Goal: Task Accomplishment & Management: Manage account settings

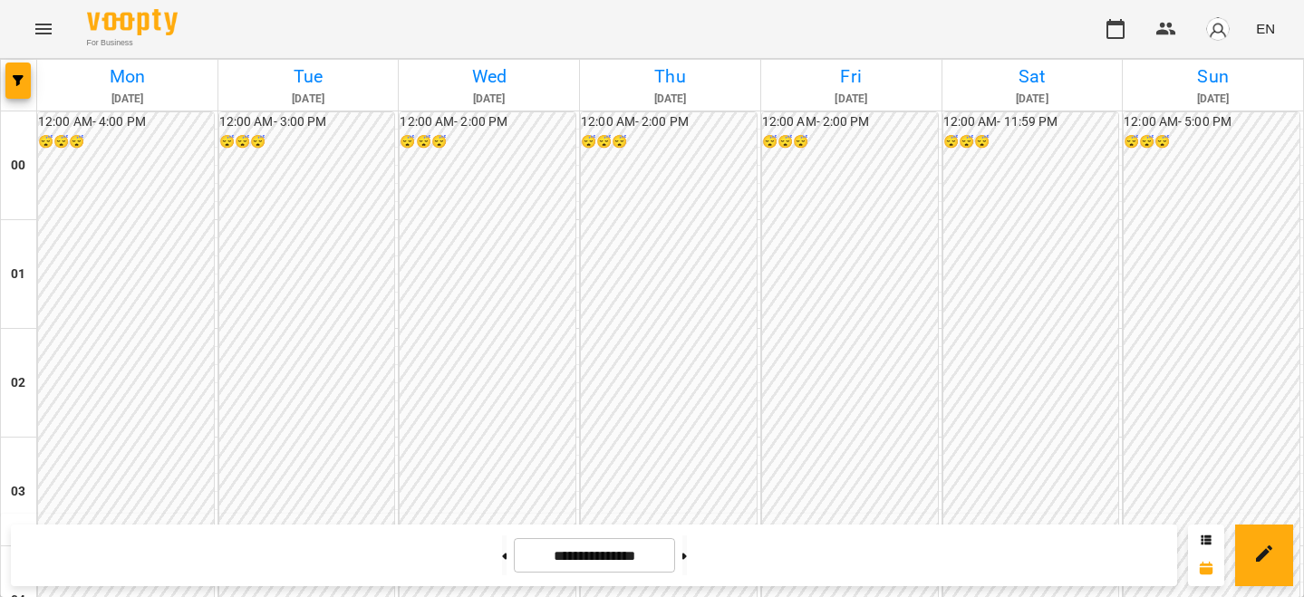
scroll to position [1585, 0]
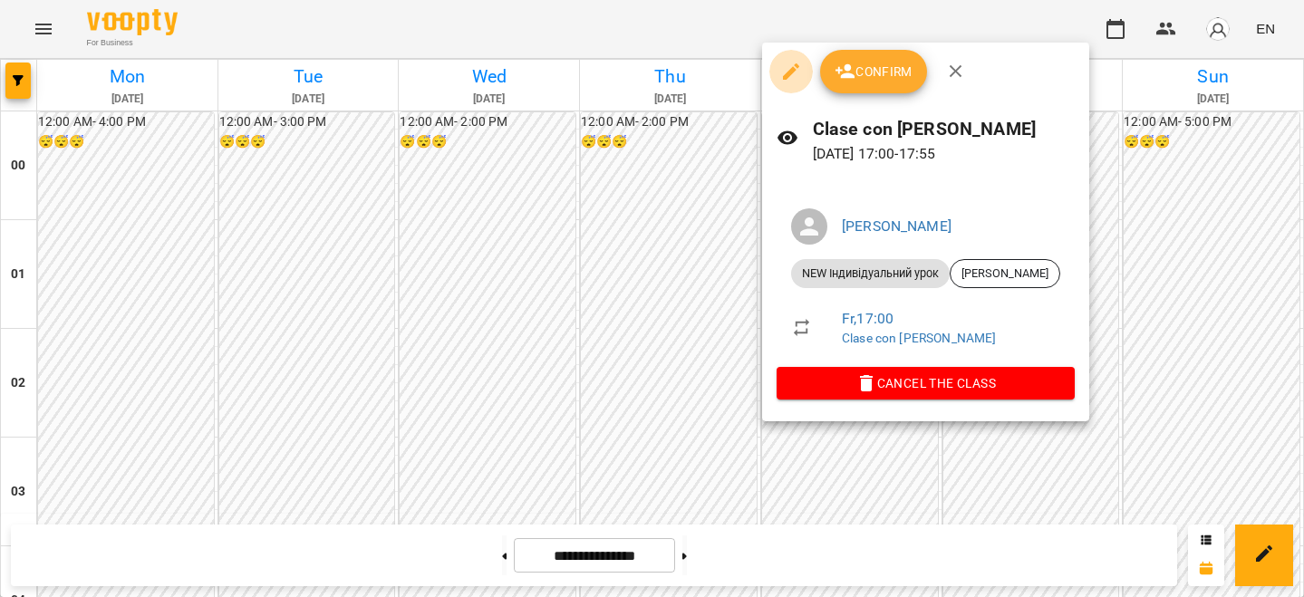
click at [783, 68] on icon "button" at bounding box center [791, 72] width 22 height 22
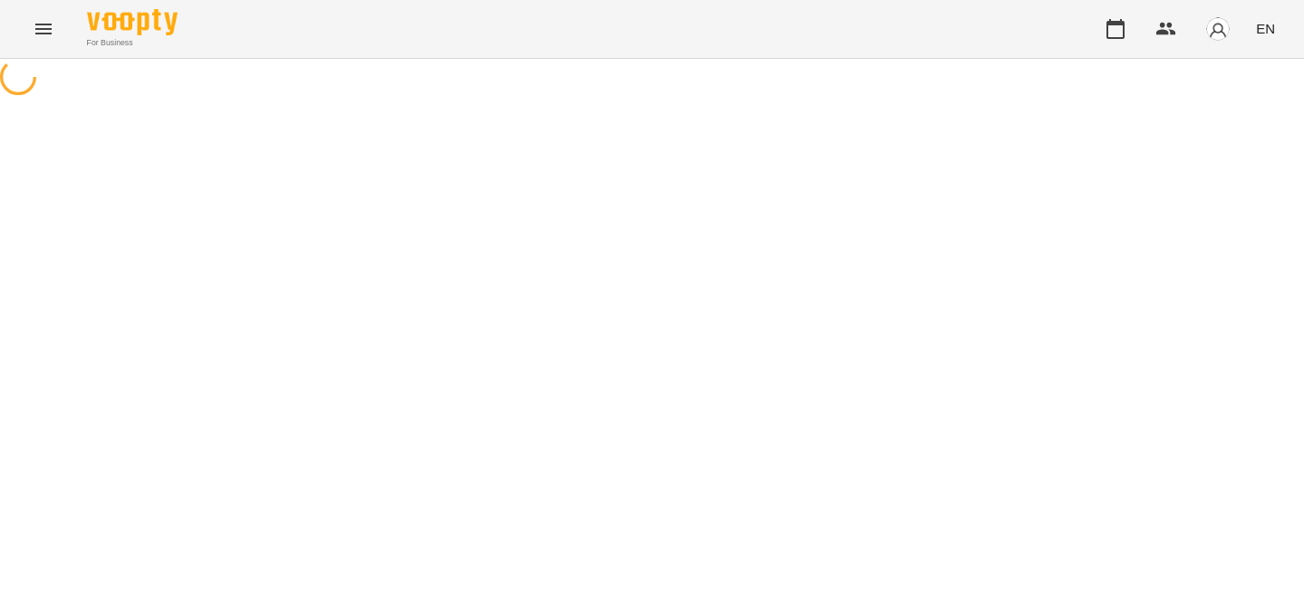
select select "**********"
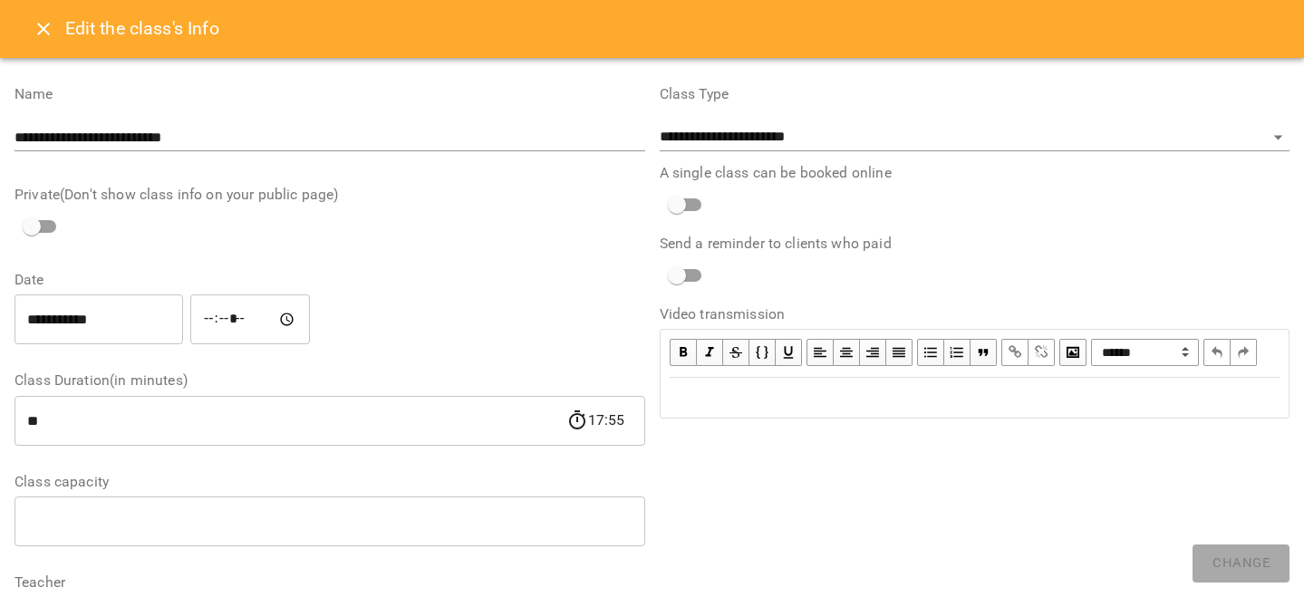
click at [89, 313] on input "**********" at bounding box center [98, 319] width 169 height 51
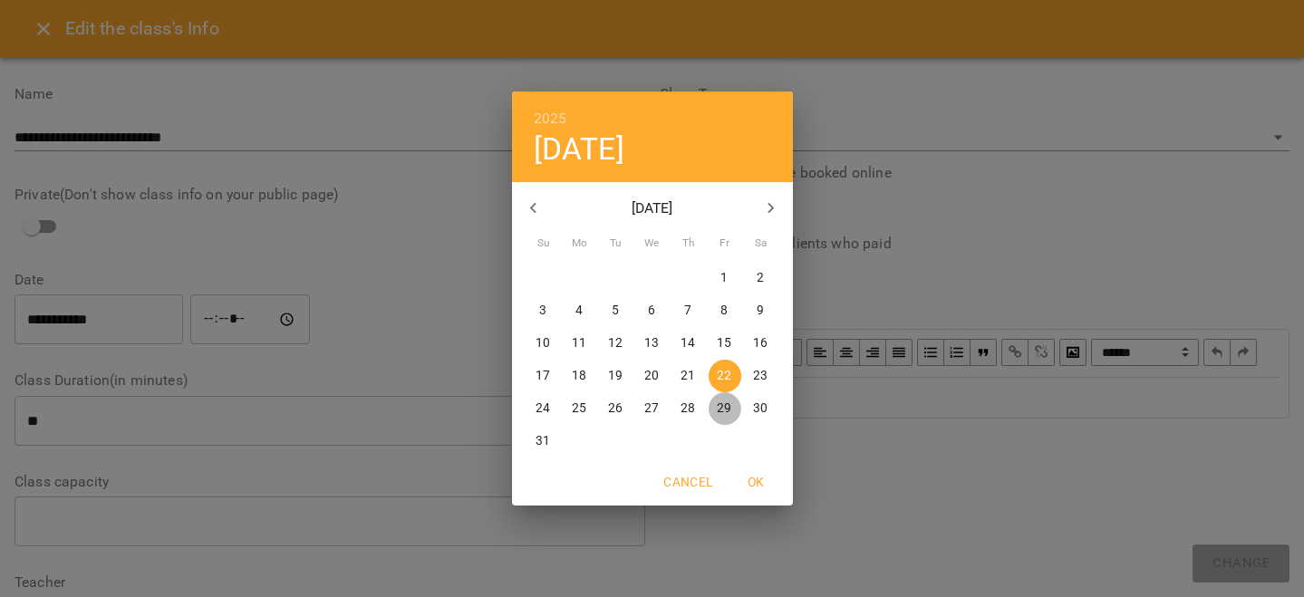
click at [729, 402] on p "29" at bounding box center [724, 409] width 14 height 18
type input "**********"
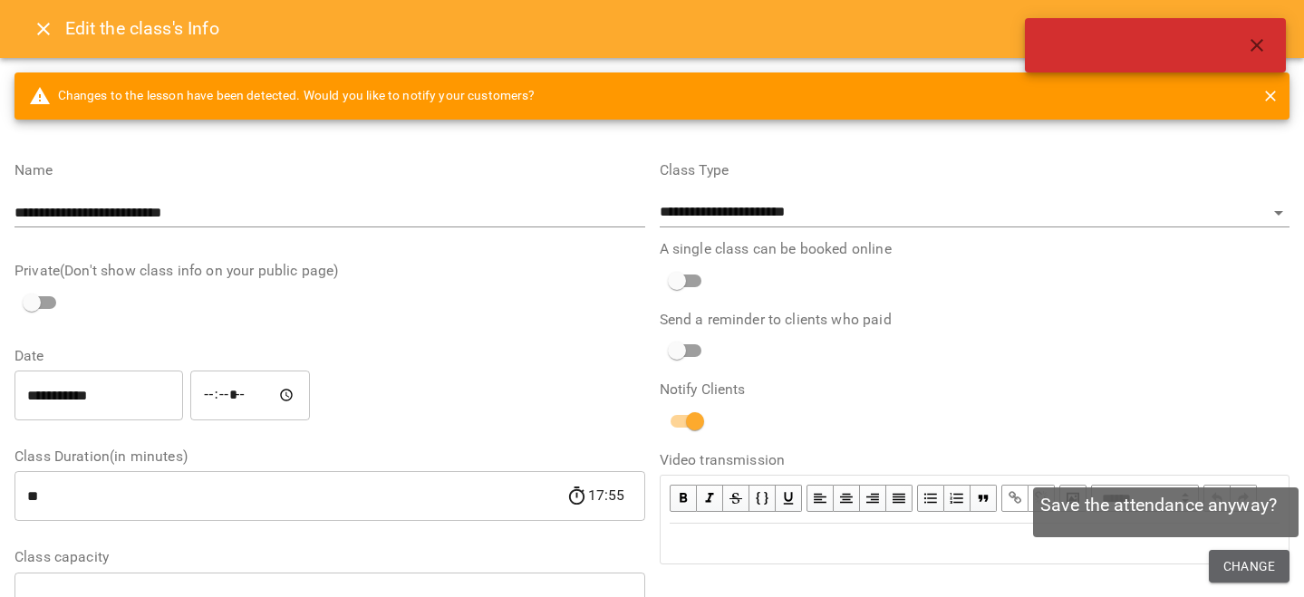
click at [1230, 560] on span "Change" at bounding box center [1249, 566] width 52 height 22
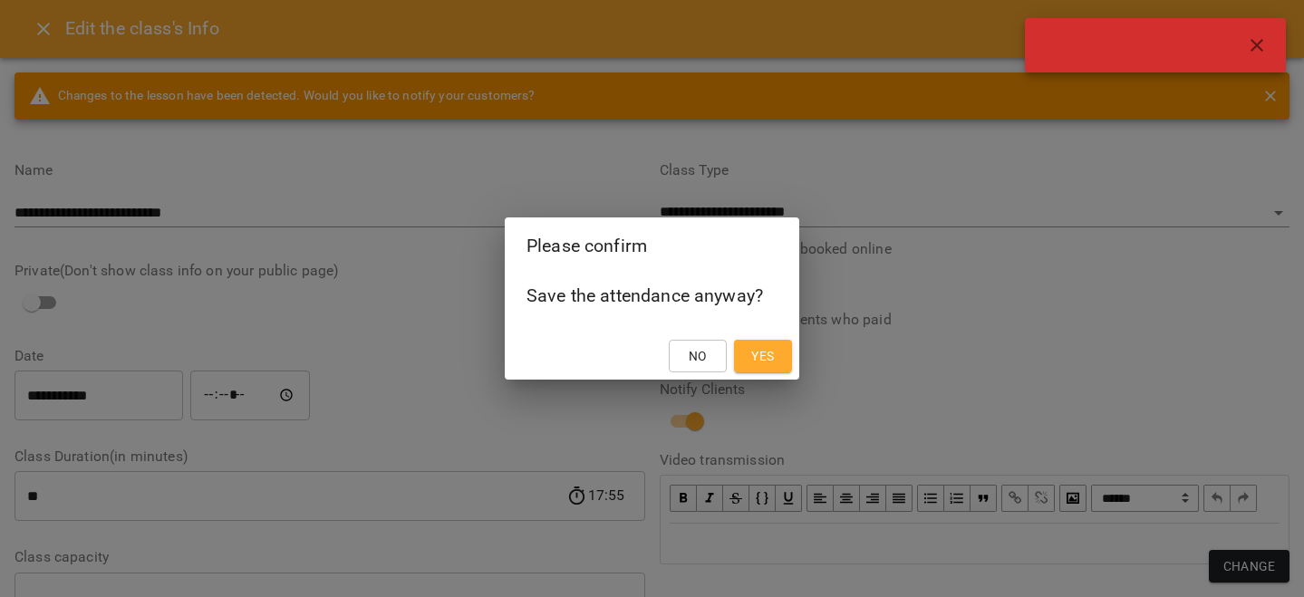
click at [750, 364] on span "Yes" at bounding box center [762, 356] width 29 height 22
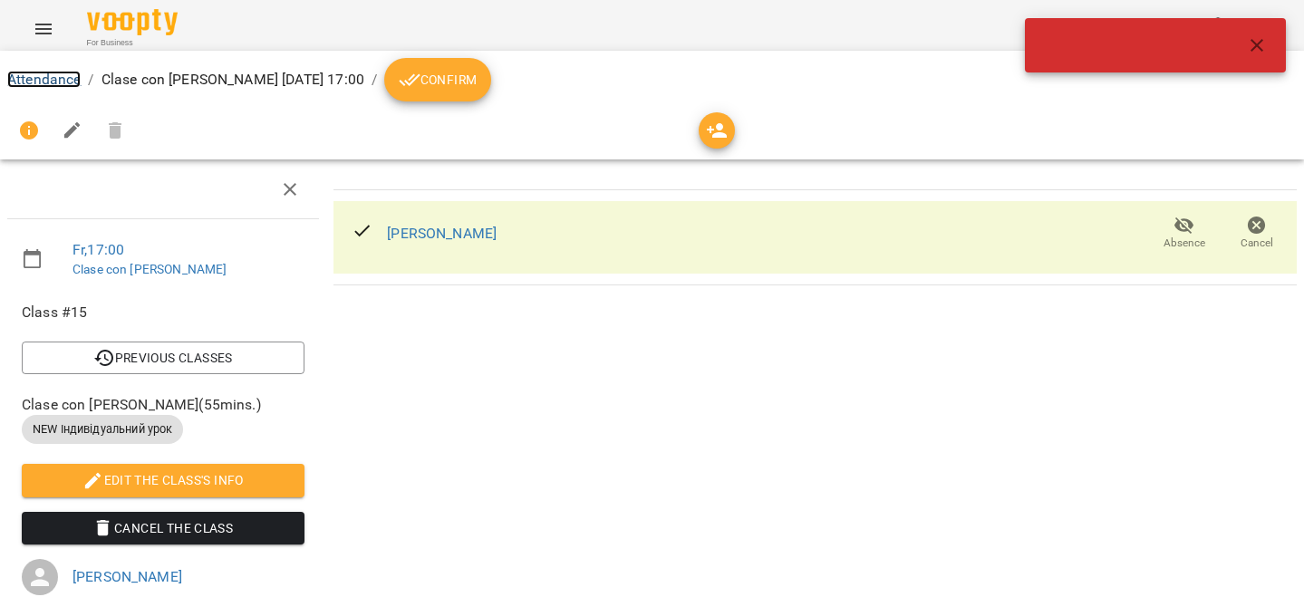
click at [46, 82] on link "Attendance" at bounding box center [43, 79] width 73 height 17
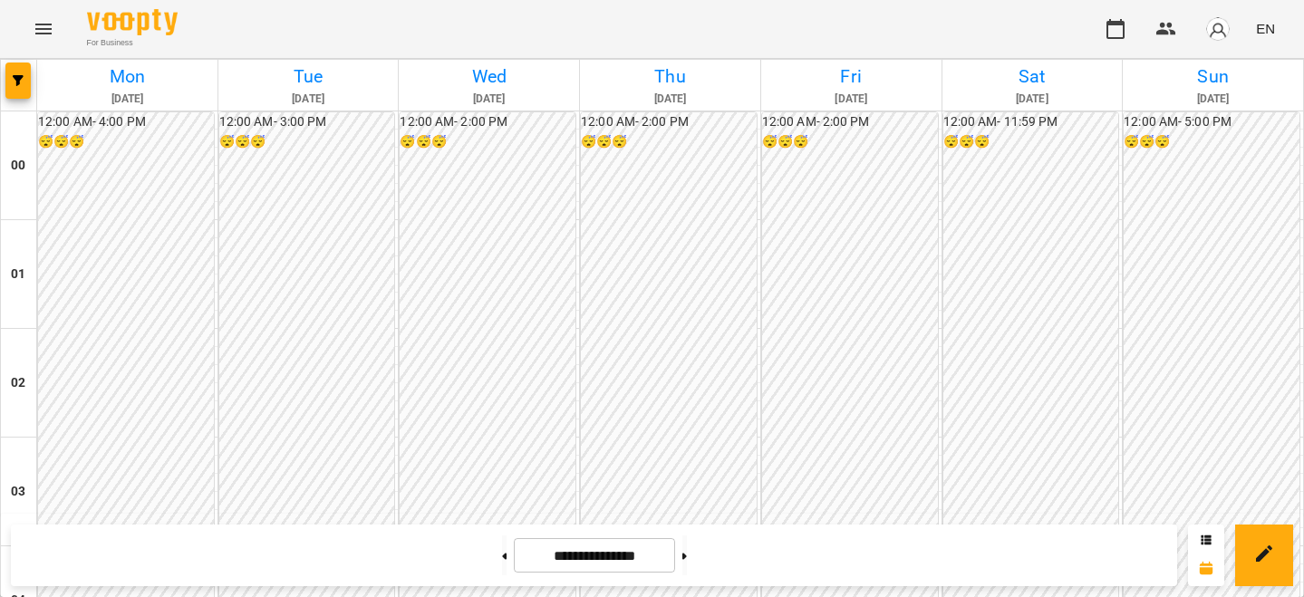
scroll to position [1580, 0]
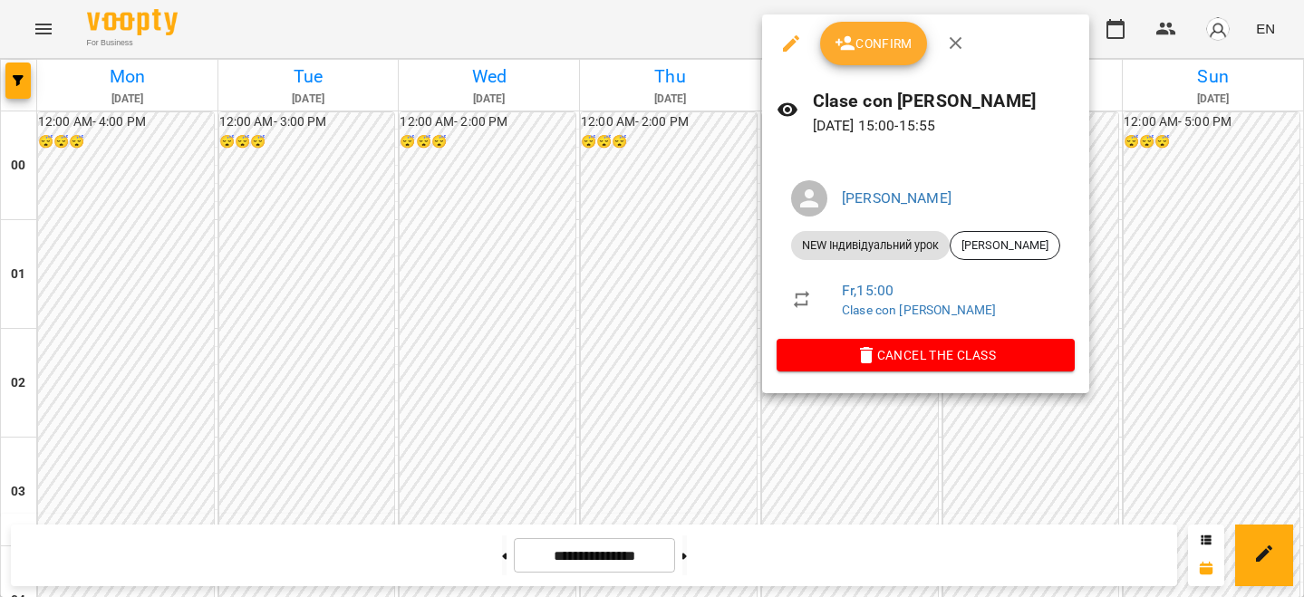
click at [853, 46] on icon "button" at bounding box center [845, 43] width 20 height 14
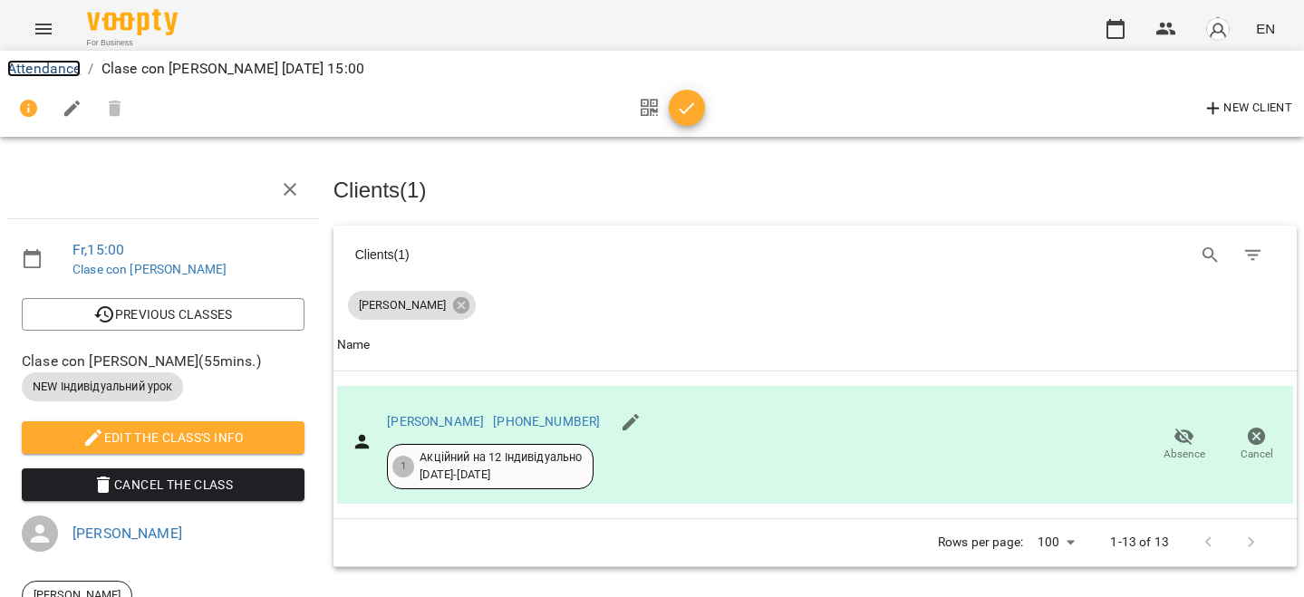
click at [60, 72] on link "Attendance" at bounding box center [43, 68] width 73 height 17
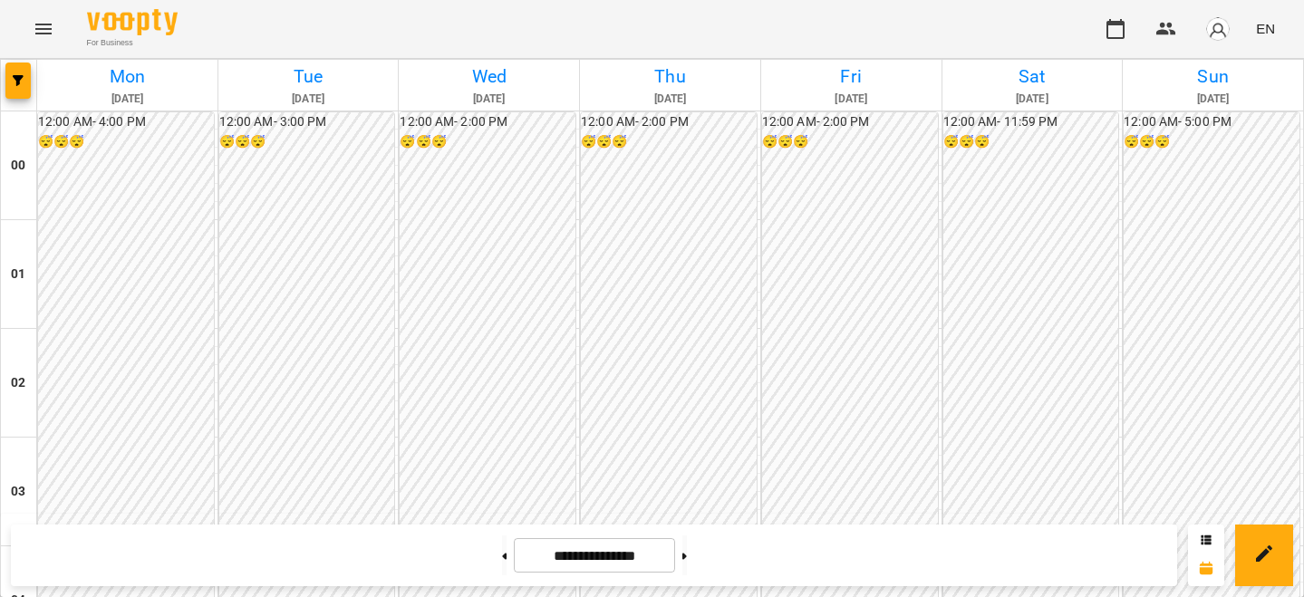
scroll to position [1608, 0]
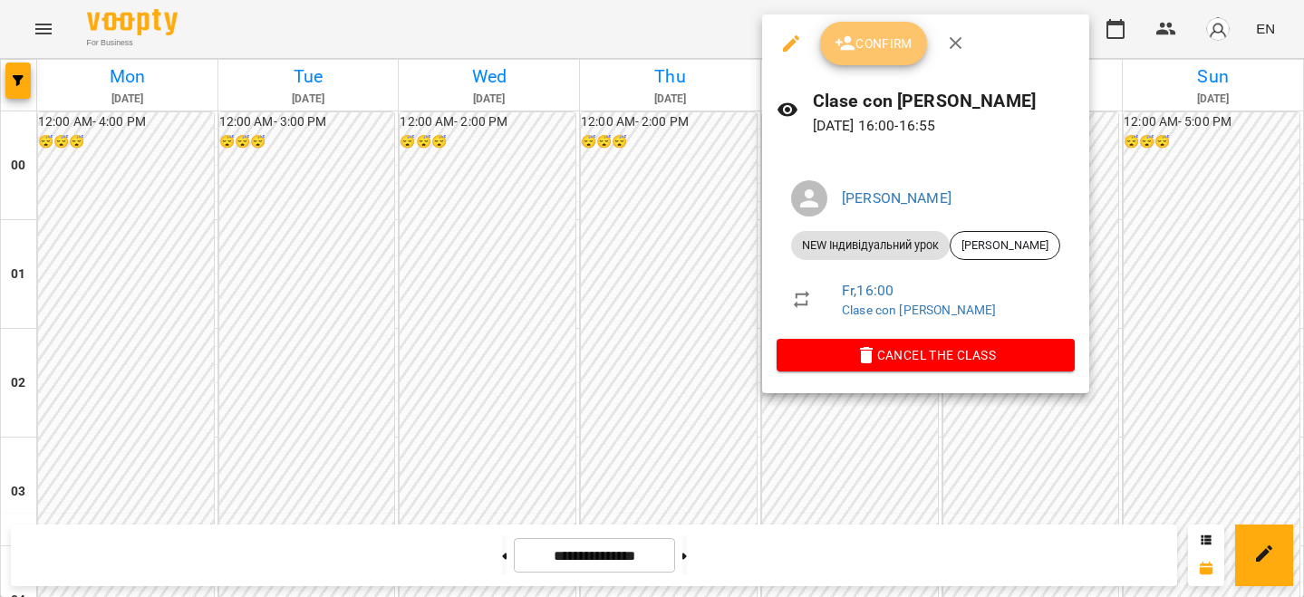
click at [851, 63] on button "Confirm" at bounding box center [873, 43] width 107 height 43
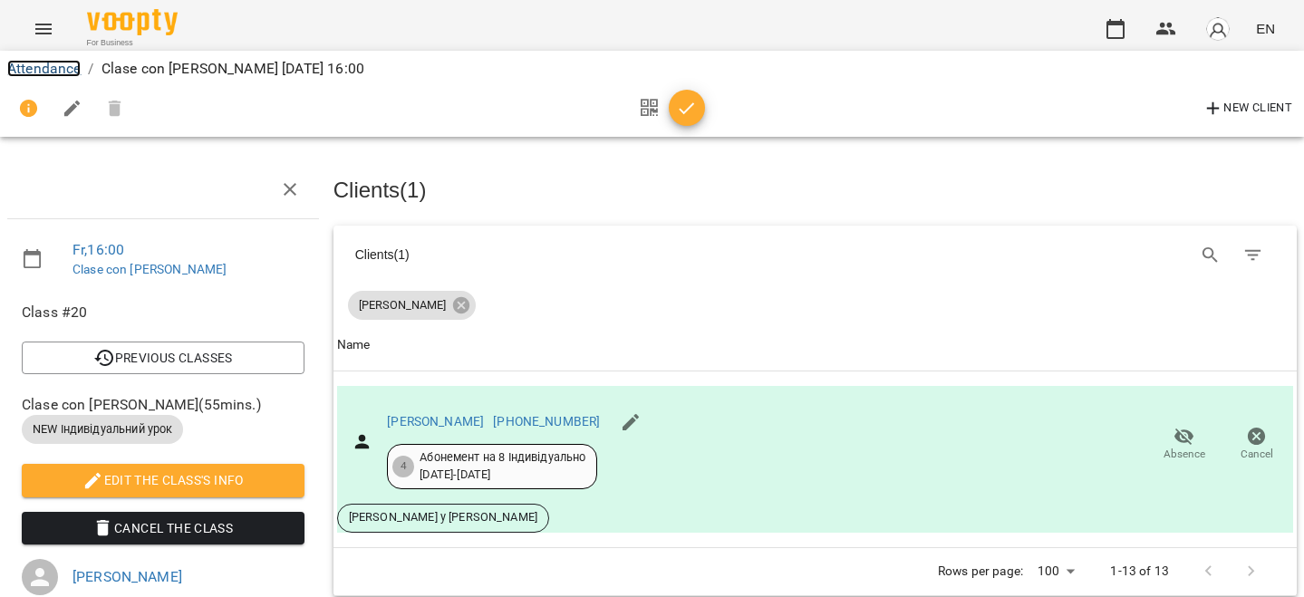
click at [71, 76] on link "Attendance" at bounding box center [43, 68] width 73 height 17
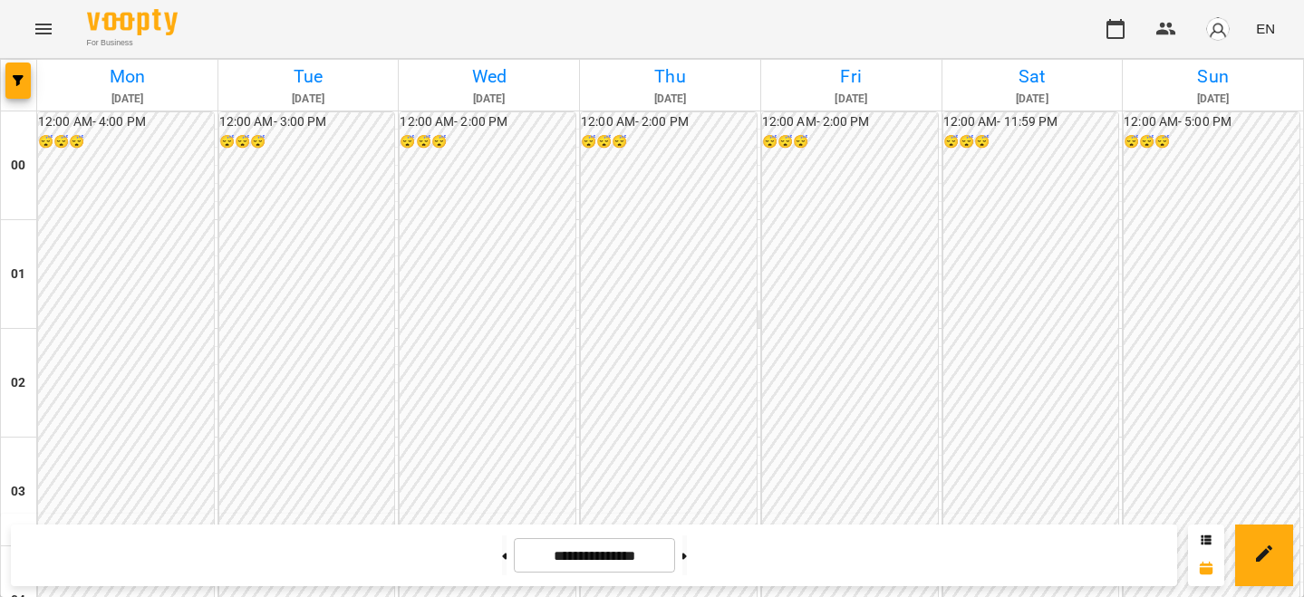
scroll to position [1762, 0]
click at [687, 560] on button at bounding box center [684, 555] width 5 height 40
click at [502, 560] on button at bounding box center [504, 555] width 5 height 40
type input "**********"
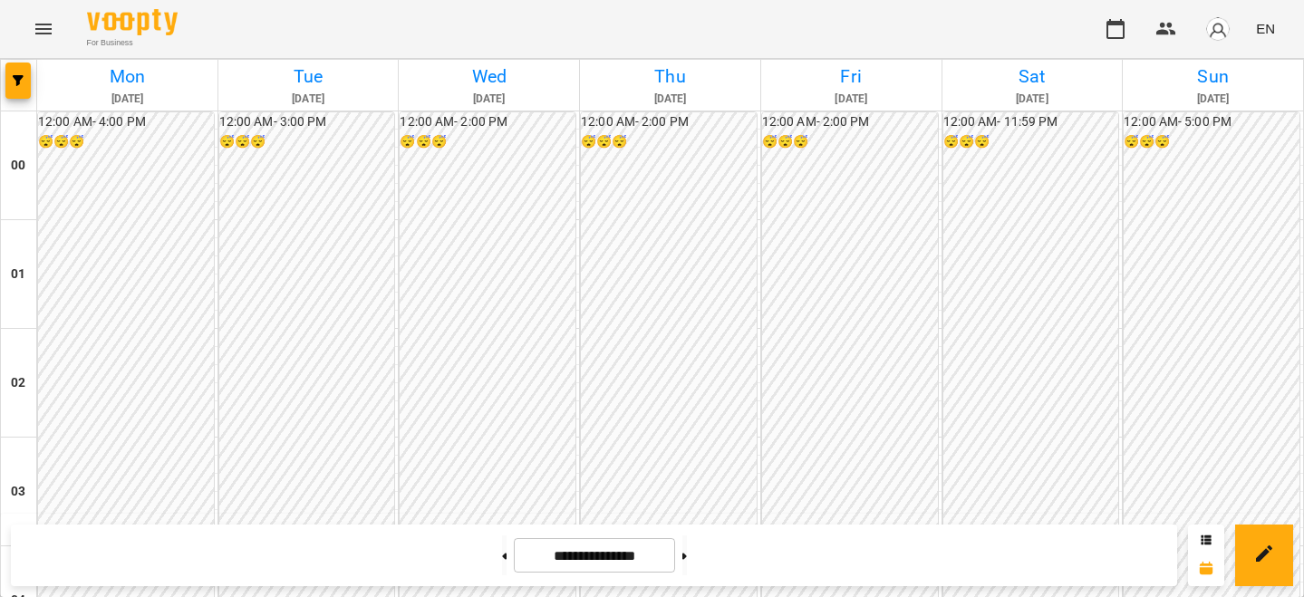
scroll to position [1664, 0]
click at [1219, 31] on img "button" at bounding box center [1217, 28] width 25 height 25
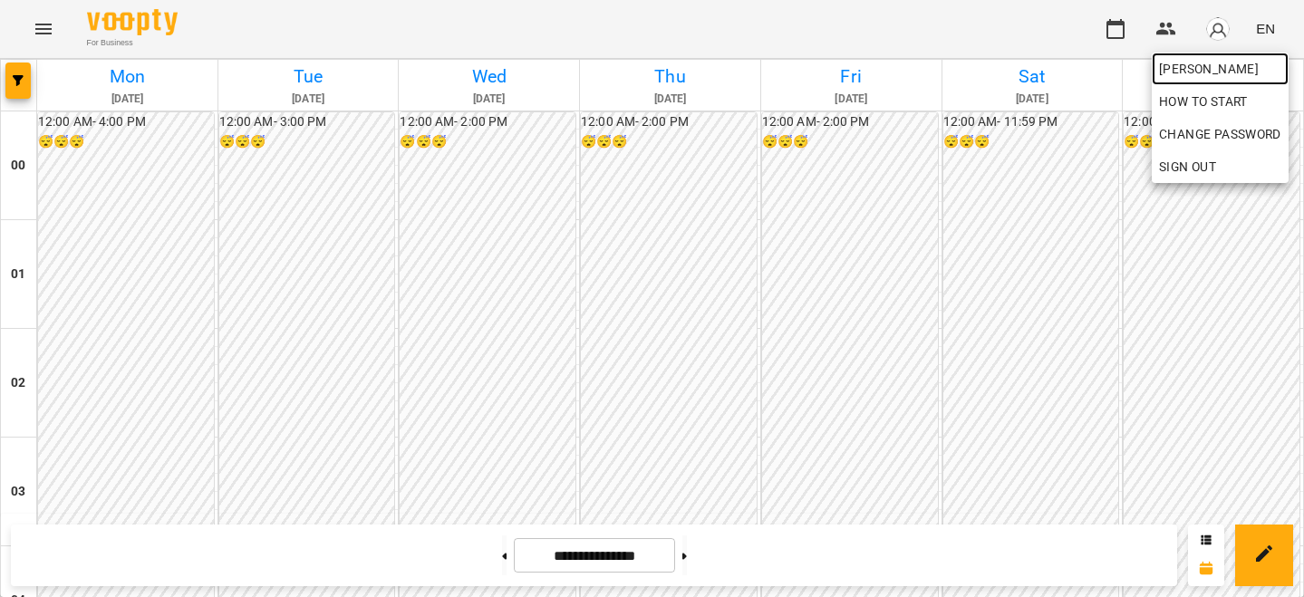
click at [1202, 75] on span "[PERSON_NAME]" at bounding box center [1220, 69] width 122 height 22
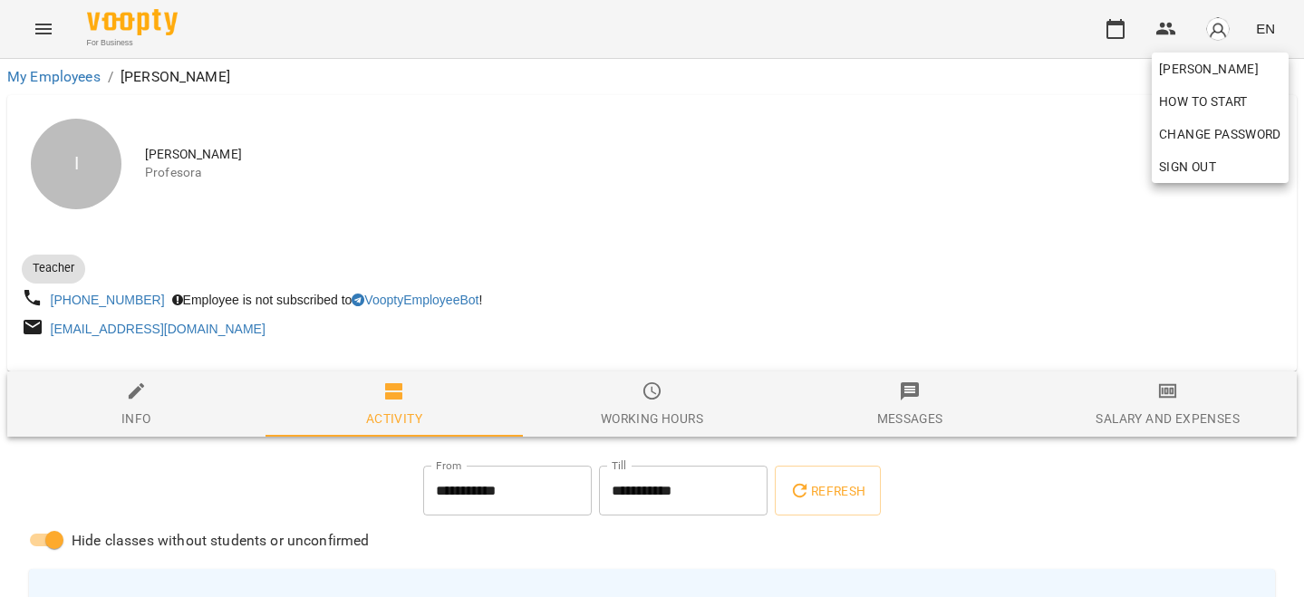
click at [1151, 402] on div at bounding box center [652, 298] width 1304 height 597
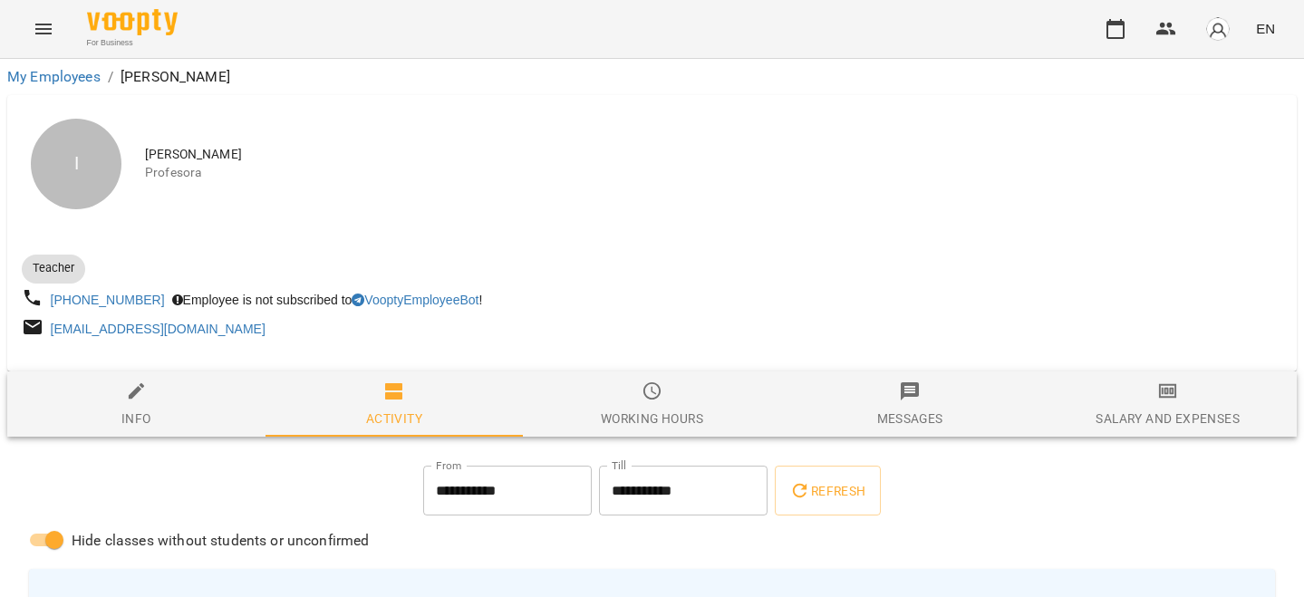
click at [1180, 403] on span "Salary and Expenses" at bounding box center [1167, 405] width 236 height 49
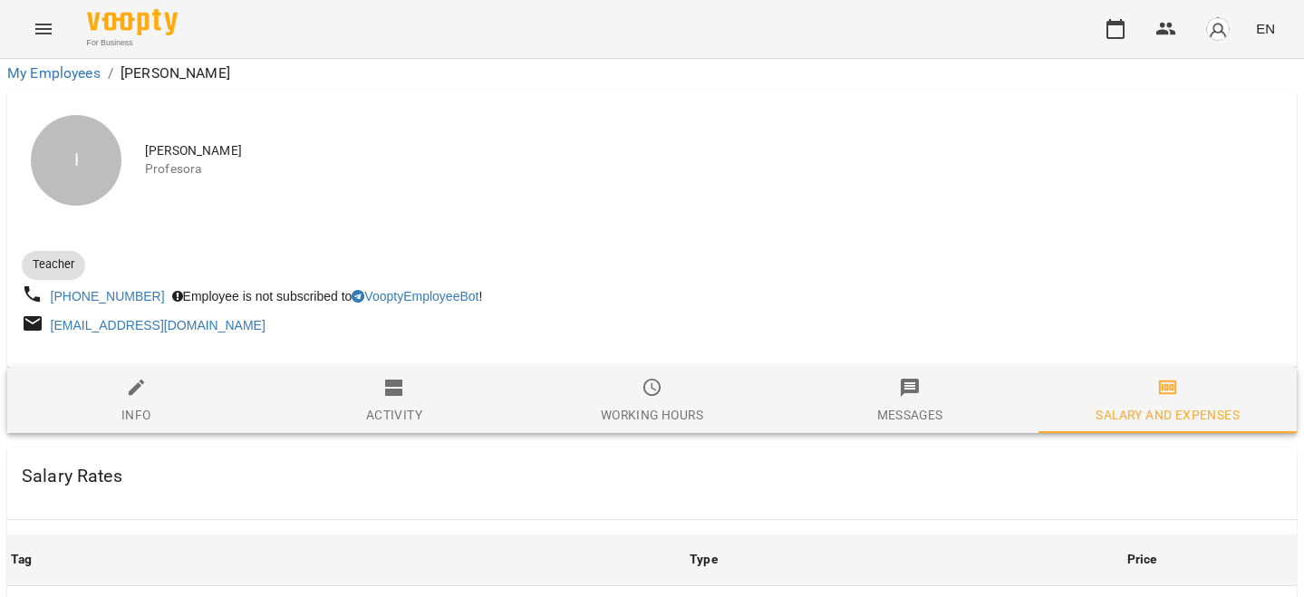
scroll to position [730, 0]
